Goal: Transaction & Acquisition: Purchase product/service

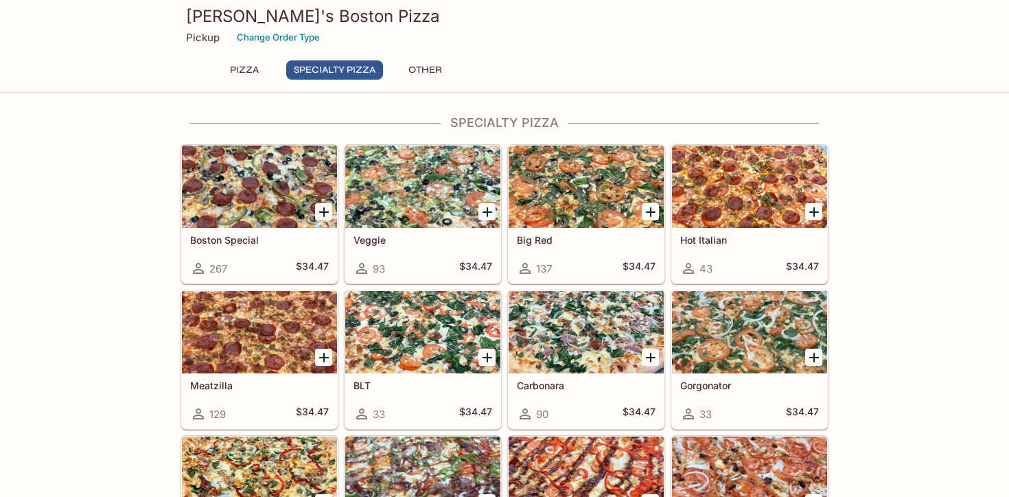
scroll to position [467, 0]
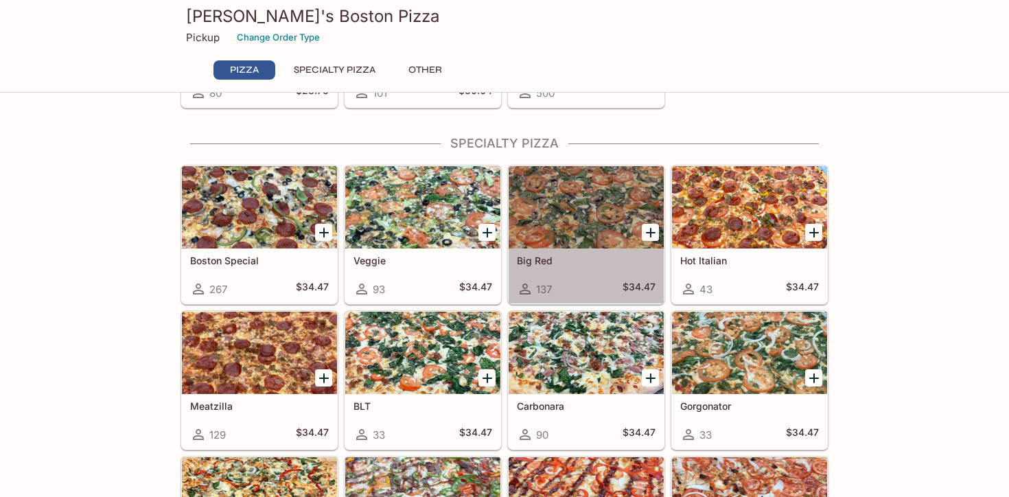
click at [590, 221] on div at bounding box center [586, 207] width 155 height 82
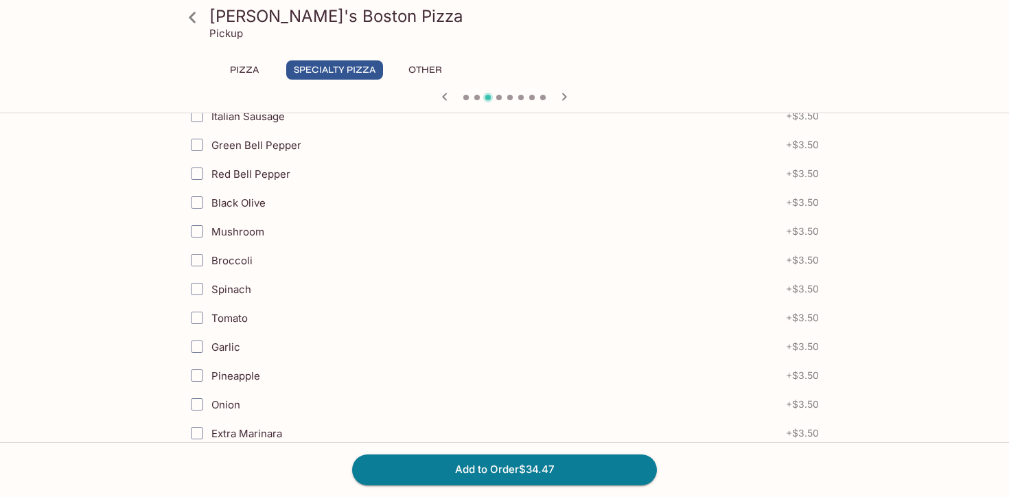
scroll to position [384, 0]
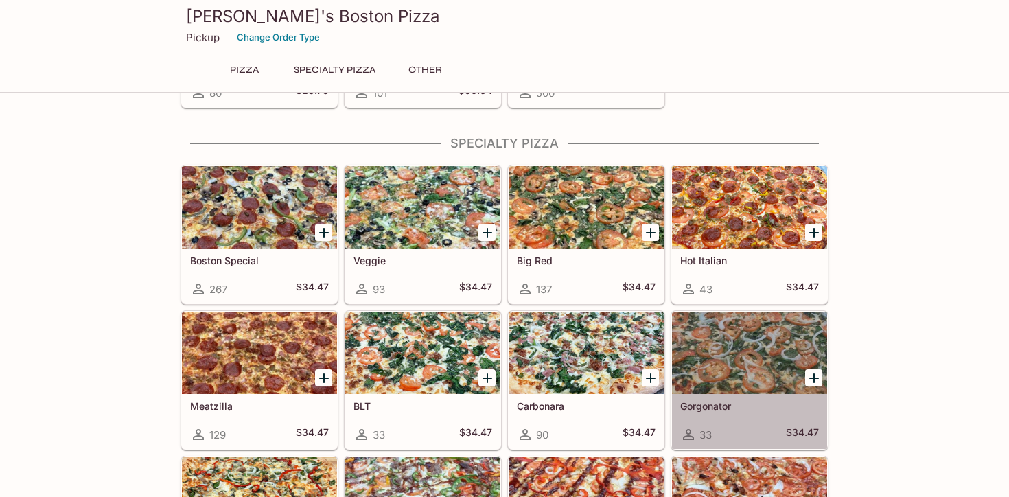
click at [769, 356] on div at bounding box center [749, 353] width 155 height 82
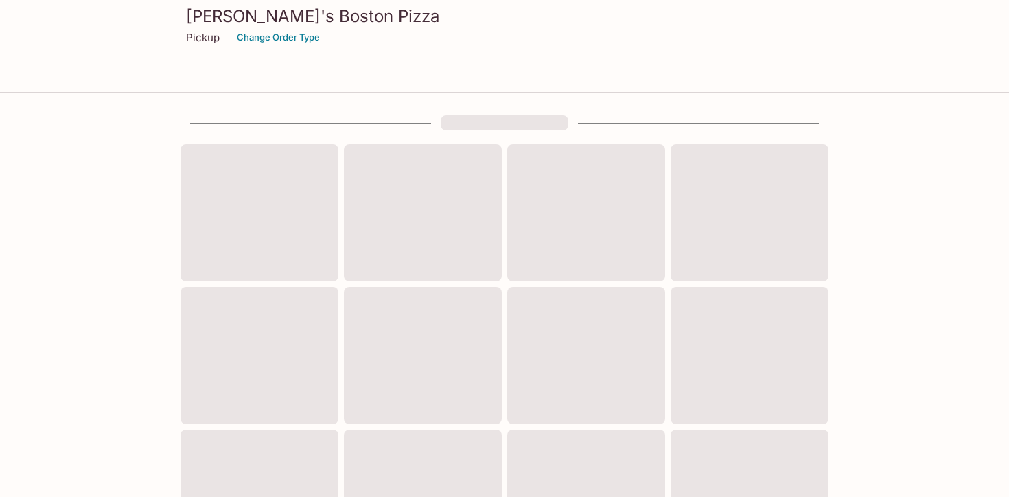
scroll to position [467, 0]
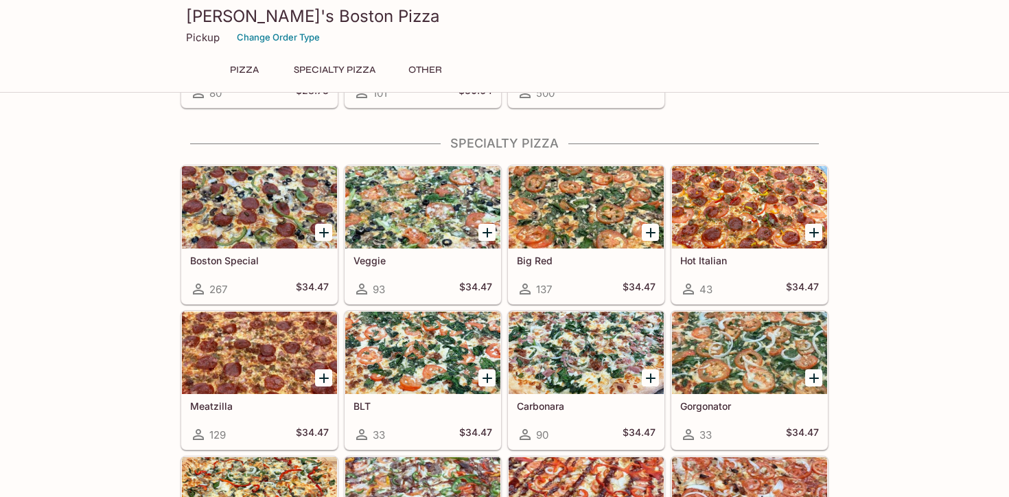
click at [377, 216] on div at bounding box center [422, 207] width 155 height 82
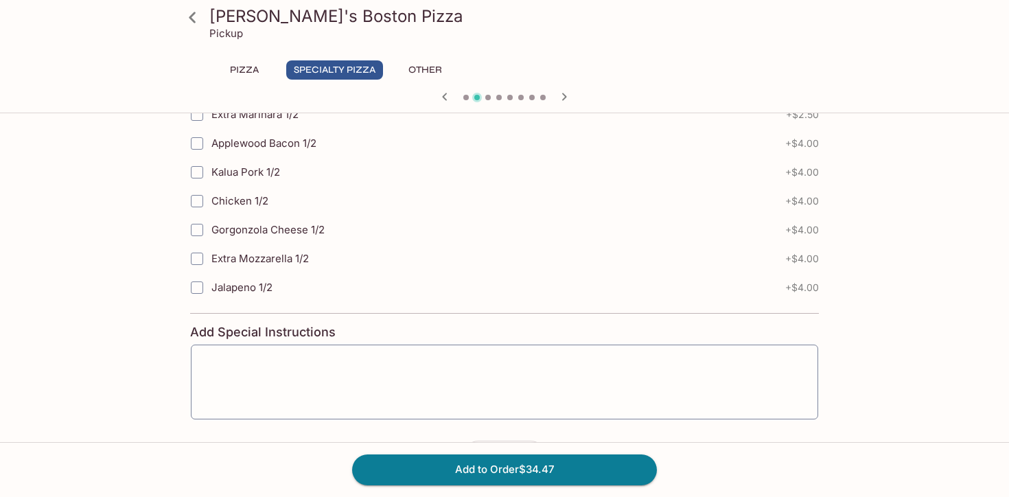
scroll to position [1318, 0]
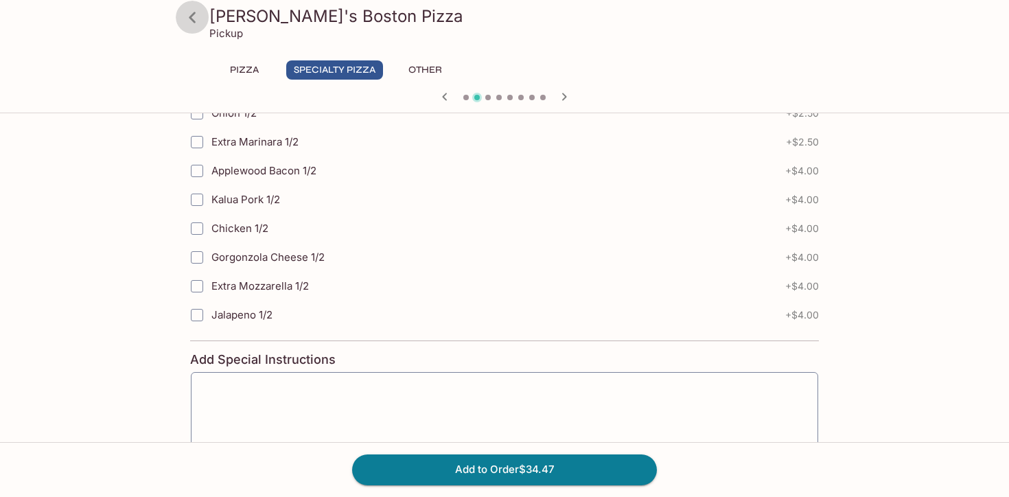
click at [192, 19] on icon at bounding box center [192, 17] width 7 height 11
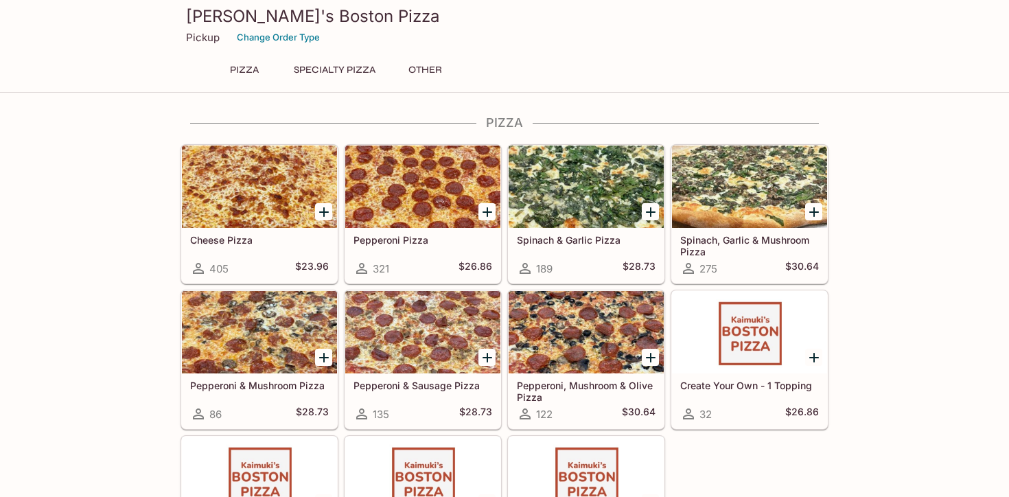
click at [923, 13] on div "[PERSON_NAME]'s Boston Pizza Pickup Change Order Type Pizza Specialty Pizza Oth…" at bounding box center [504, 46] width 1009 height 93
